Goal: Task Accomplishment & Management: Complete application form

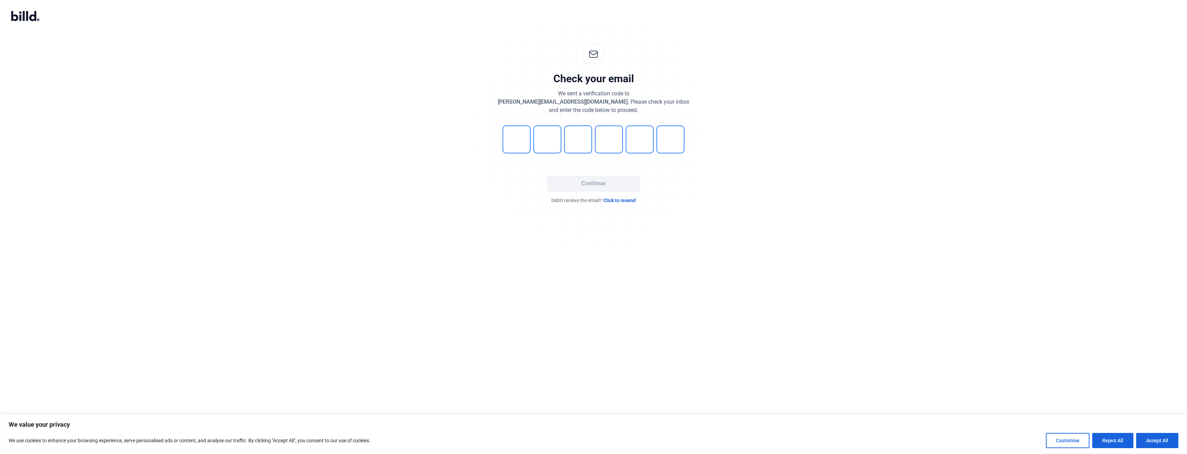
click at [516, 144] on input "tel" at bounding box center [516, 140] width 28 height 28
click at [516, 145] on input "tel" at bounding box center [516, 140] width 28 height 28
type input "1"
type input "0"
type input "6"
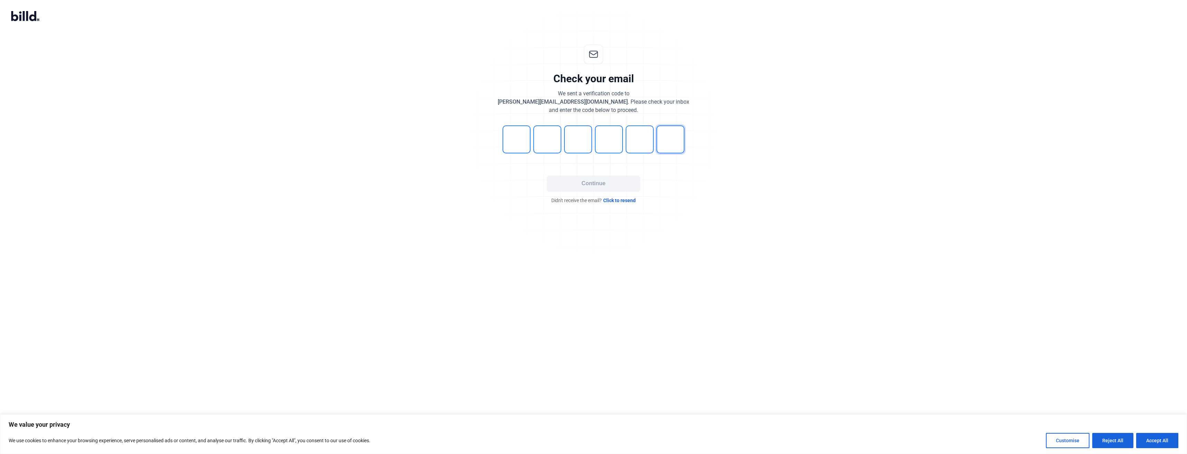
type input "2"
type input "5"
type input "9"
click at [558, 183] on button "Continue" at bounding box center [593, 184] width 93 height 16
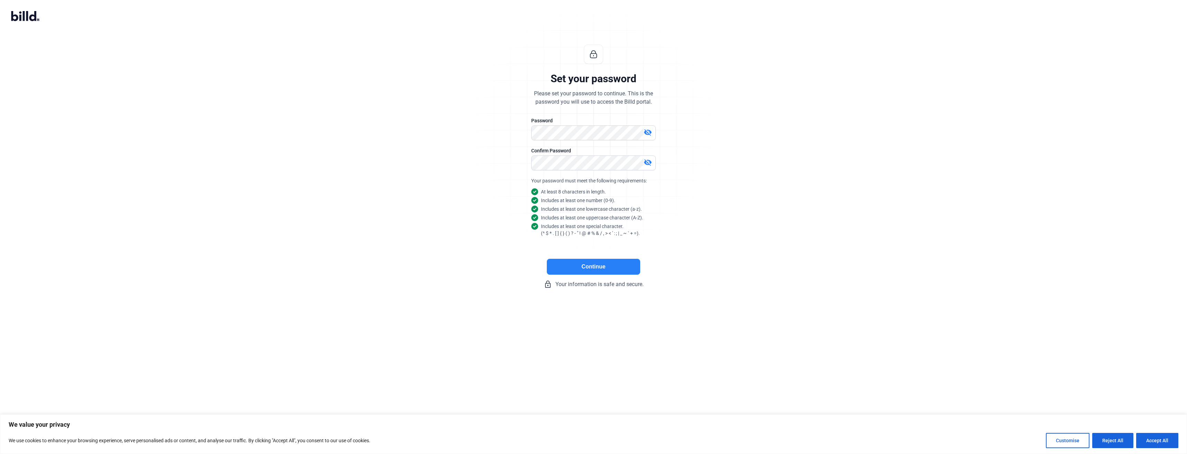
click at [591, 267] on button "Continue" at bounding box center [593, 267] width 93 height 16
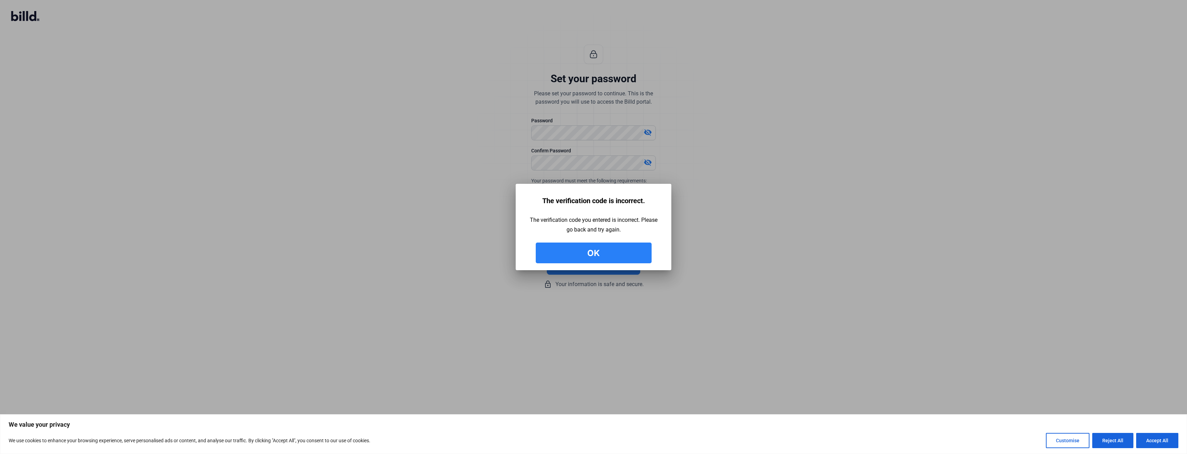
click at [582, 252] on button "Ok" at bounding box center [594, 253] width 116 height 21
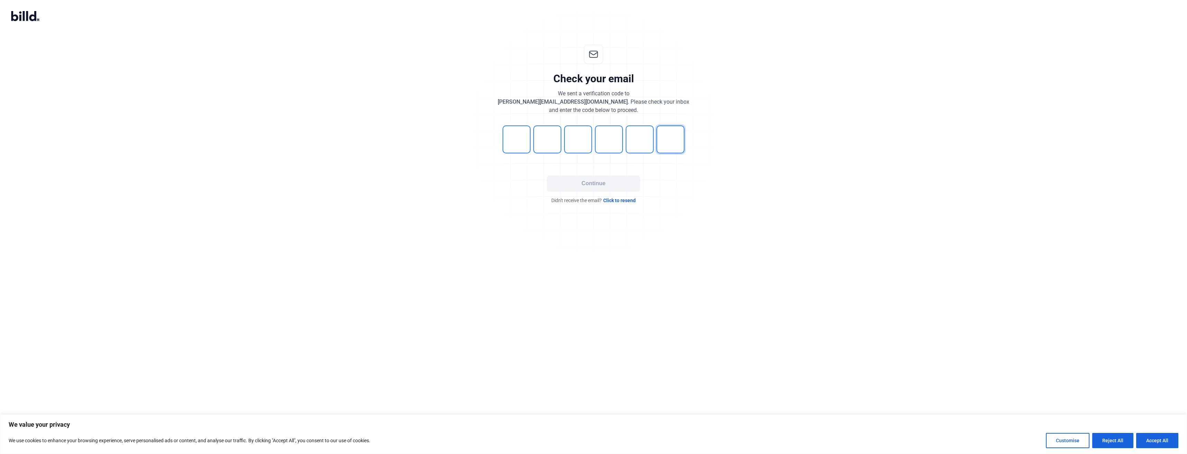
type input "4"
type input "3"
type input "5"
type input "6"
type input "0"
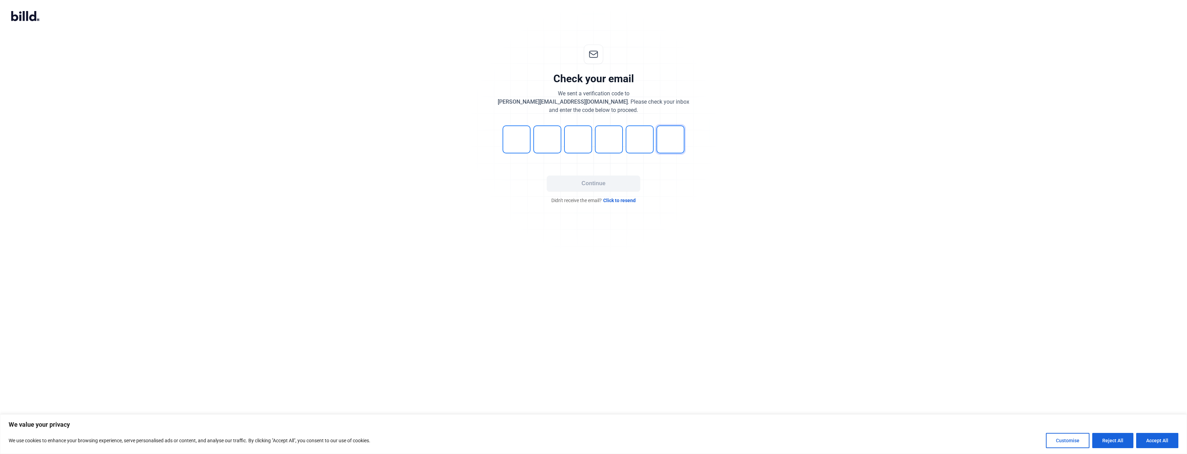
type input "3"
click at [594, 188] on button "Continue" at bounding box center [593, 184] width 93 height 16
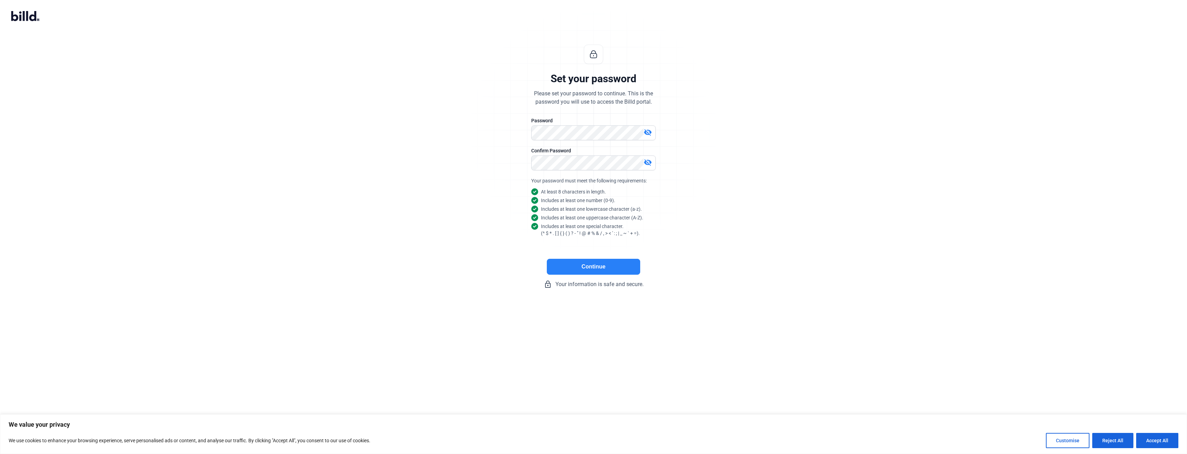
click at [605, 269] on button "Continue" at bounding box center [593, 267] width 93 height 16
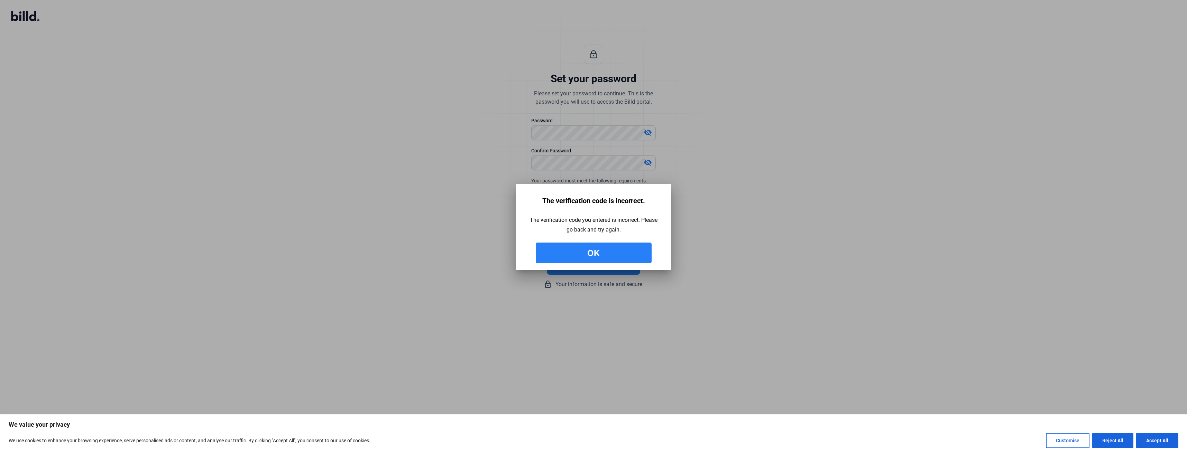
click at [627, 254] on button "Ok" at bounding box center [594, 253] width 116 height 21
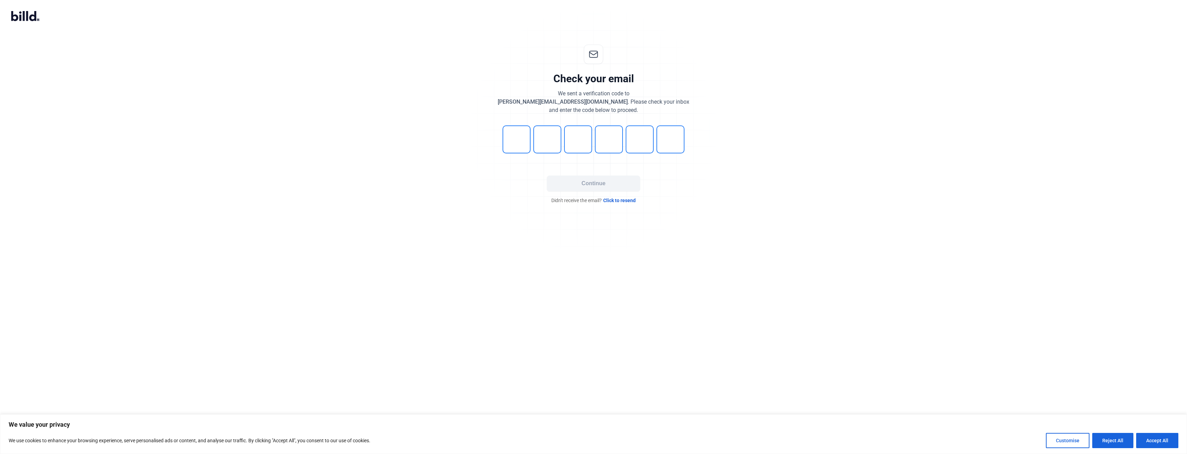
click at [627, 201] on span "Click to resend" at bounding box center [619, 200] width 33 height 7
click at [513, 142] on input "tel" at bounding box center [516, 140] width 28 height 28
type input "8"
type input "6"
type input "8"
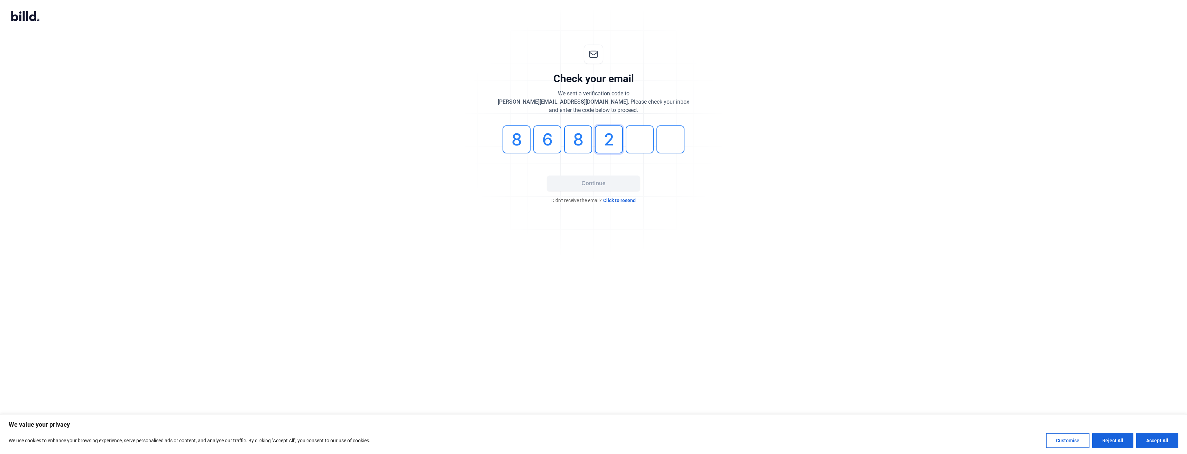
type input "2"
type input "4"
type input "0"
click at [607, 182] on button "Continue" at bounding box center [593, 184] width 93 height 16
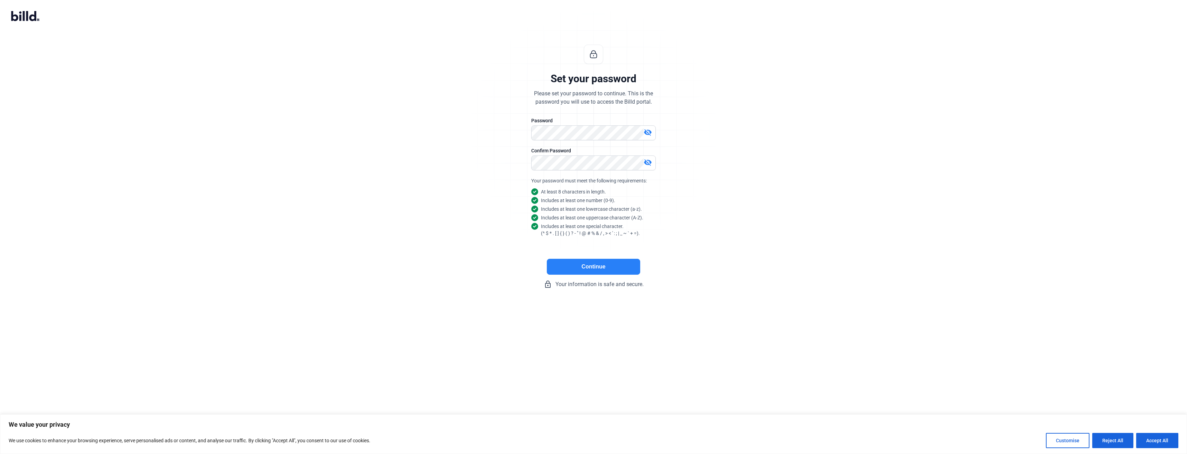
click at [649, 163] on mat-icon "visibility_off" at bounding box center [647, 162] width 8 height 8
click at [650, 134] on mat-icon "visibility_off" at bounding box center [647, 132] width 8 height 8
click at [597, 270] on button "Continue" at bounding box center [593, 267] width 93 height 16
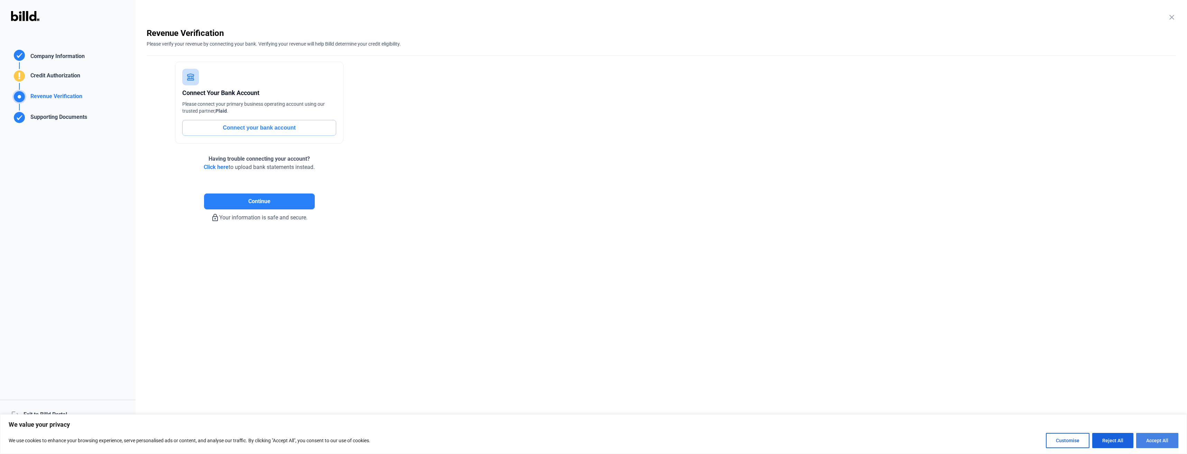
click at [1150, 443] on button "Accept All" at bounding box center [1157, 440] width 42 height 15
checkbox input "true"
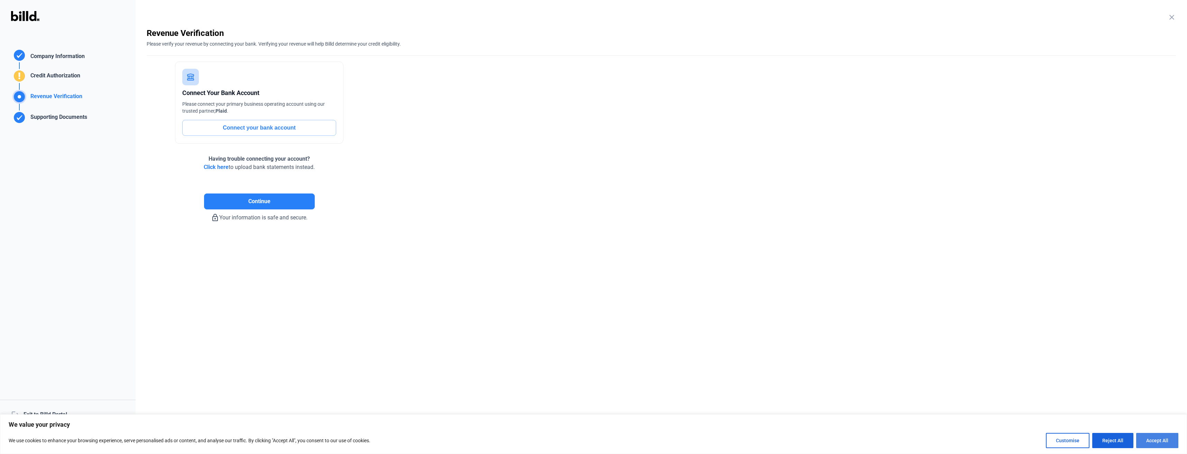
checkbox input "true"
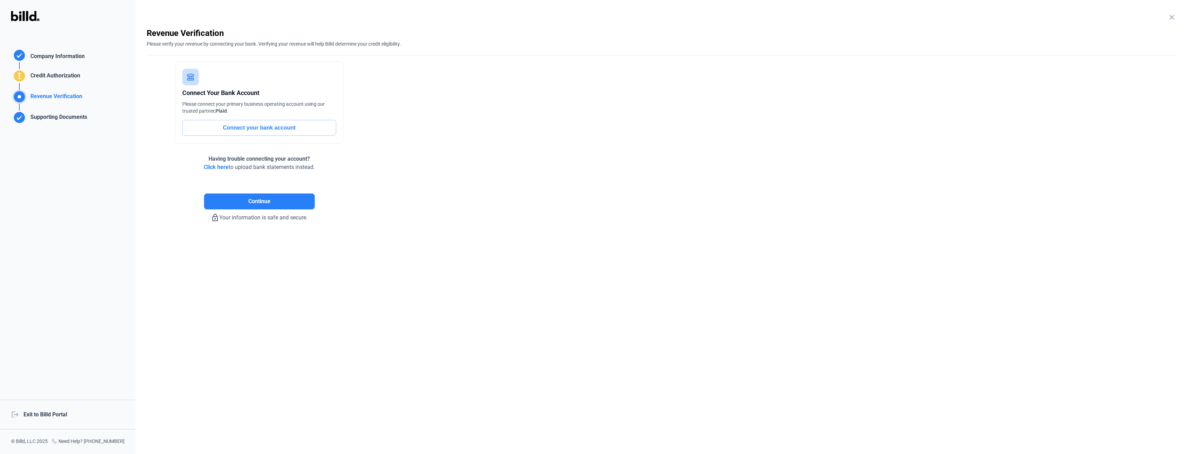
click at [217, 167] on span "Click here" at bounding box center [216, 167] width 25 height 7
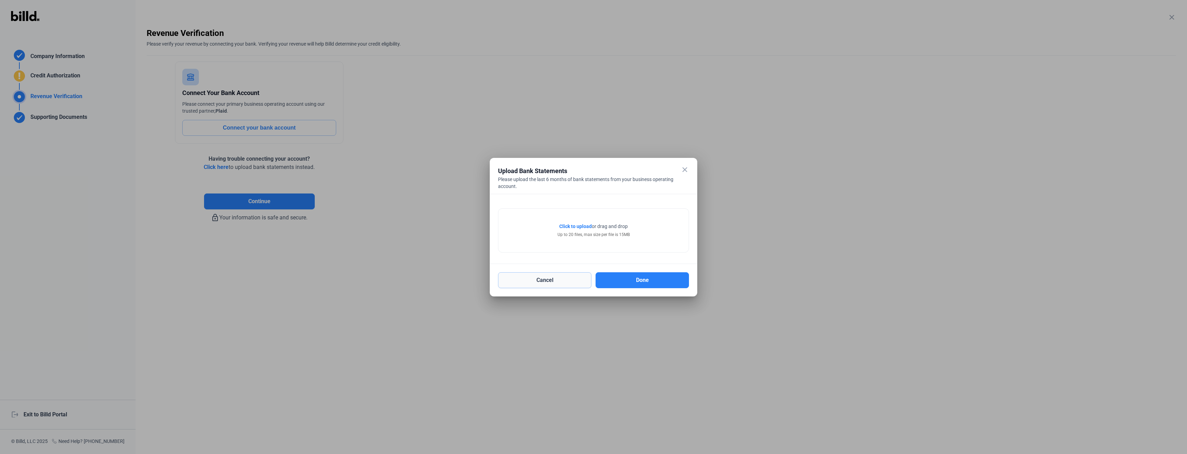
click at [557, 281] on button "Cancel" at bounding box center [544, 280] width 93 height 16
